Goal: Information Seeking & Learning: Learn about a topic

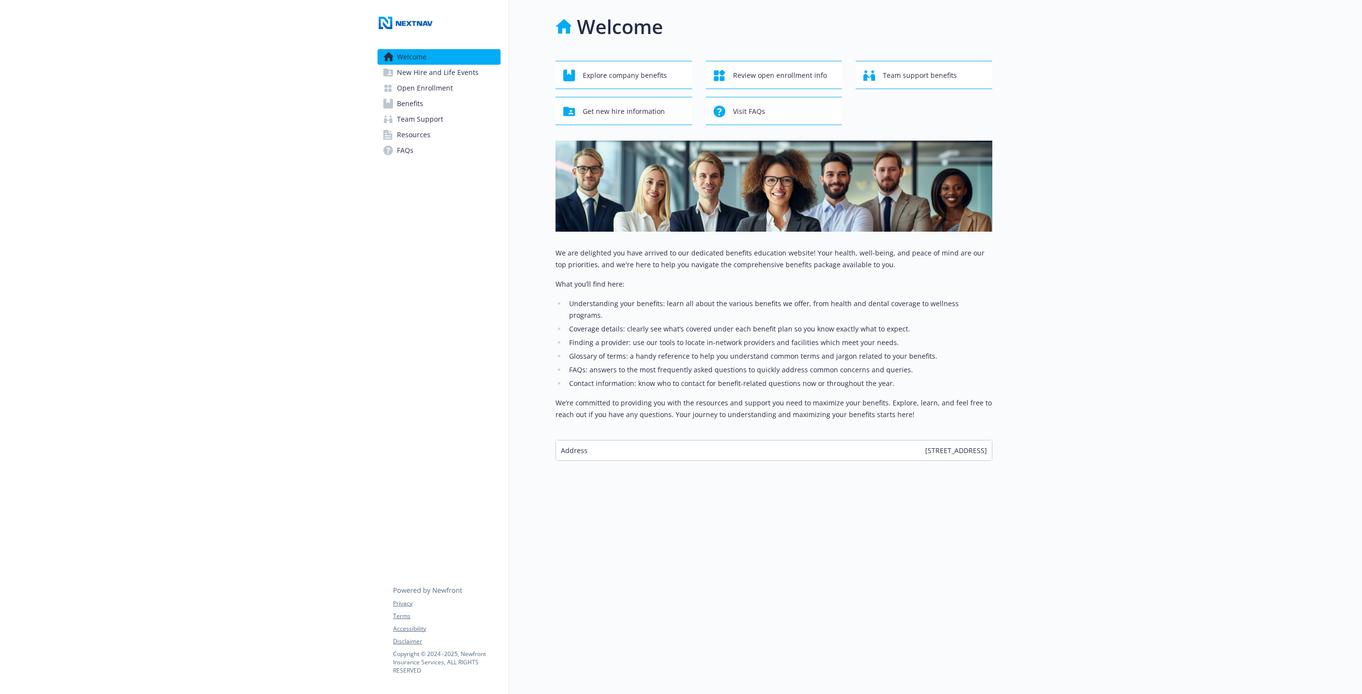
click at [410, 108] on span "Benefits" at bounding box center [410, 104] width 26 height 16
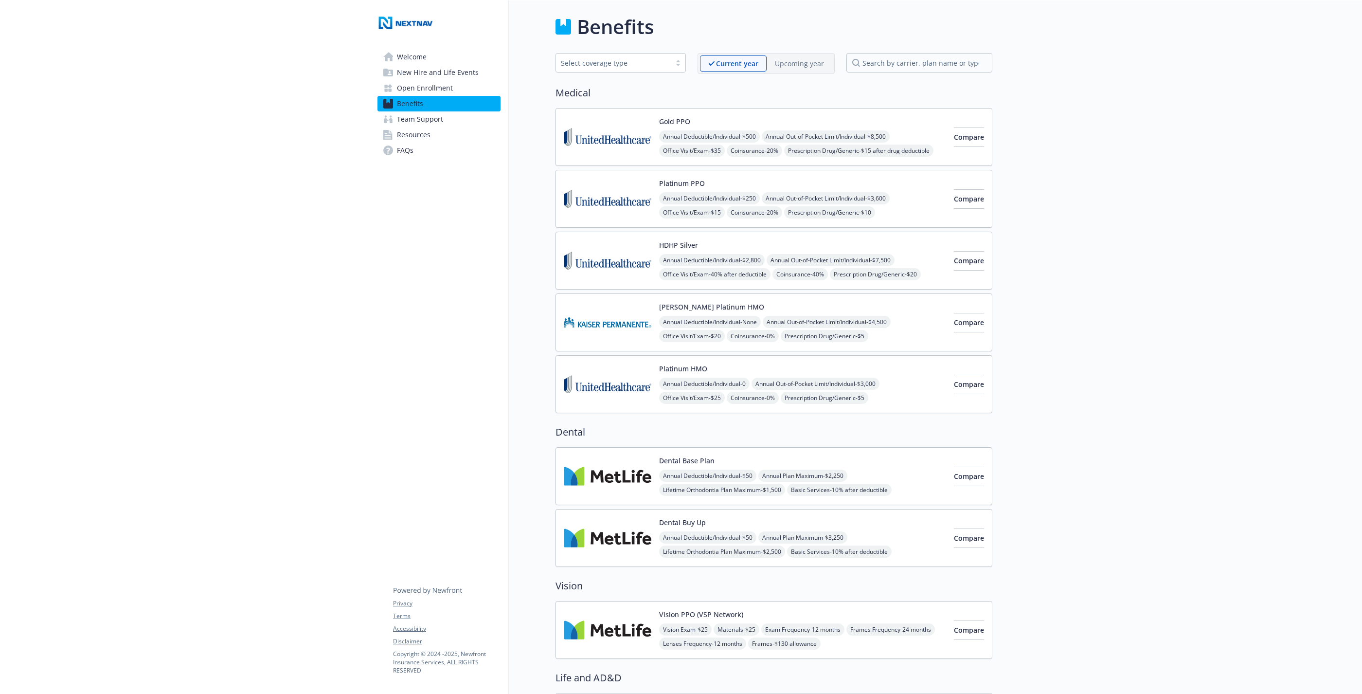
click at [638, 198] on img at bounding box center [608, 198] width 88 height 41
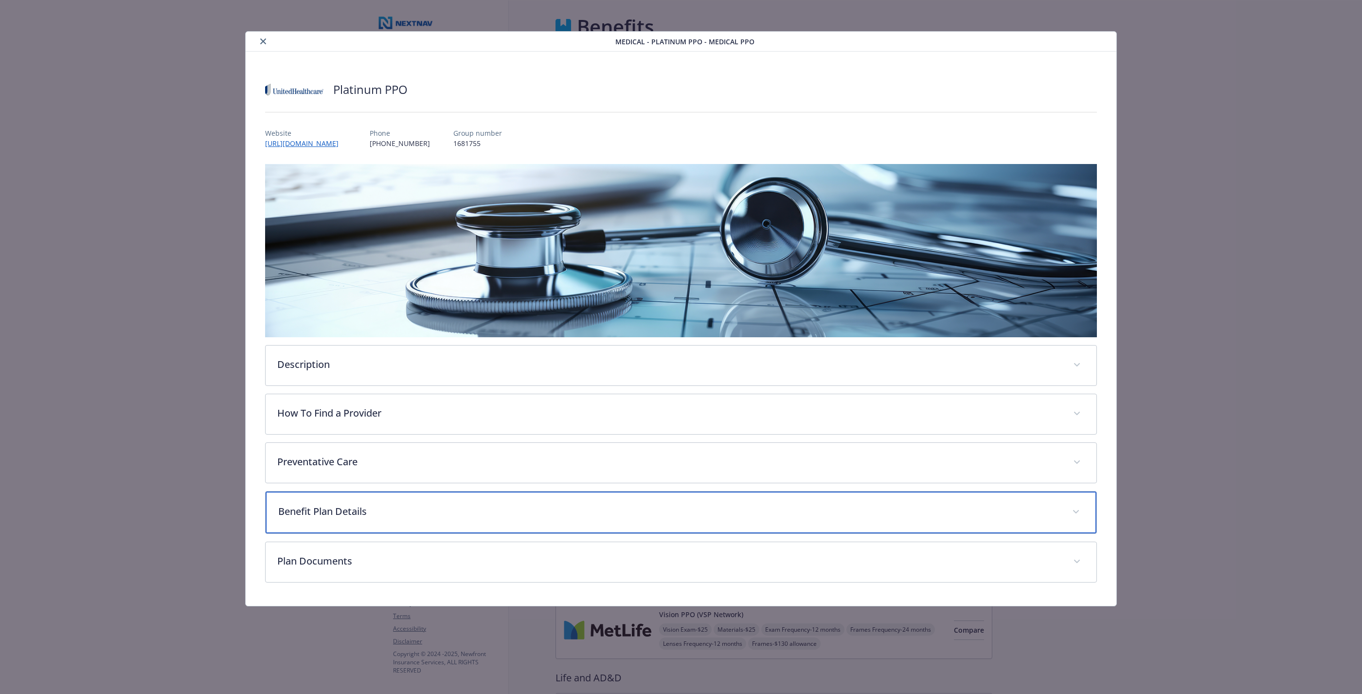
click at [449, 505] on p "Benefit Plan Details" at bounding box center [669, 511] width 782 height 15
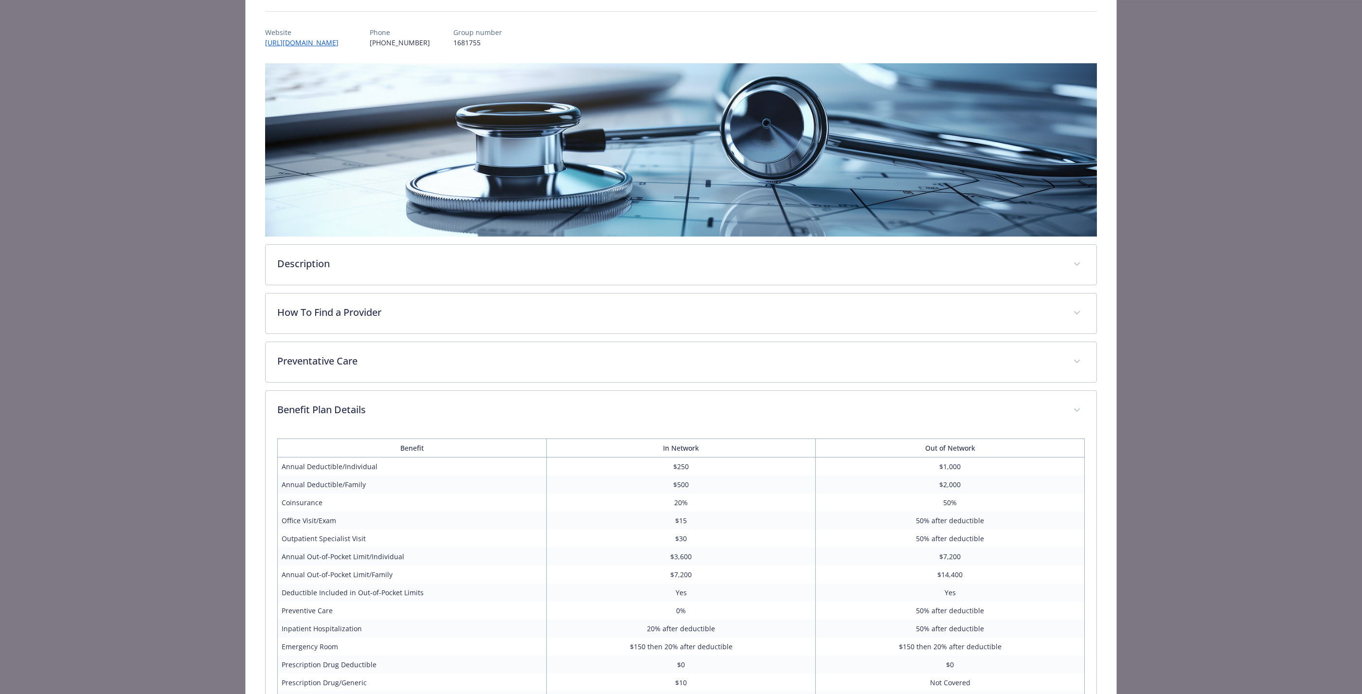
scroll to position [79, 0]
